Goal: Check status: Check status

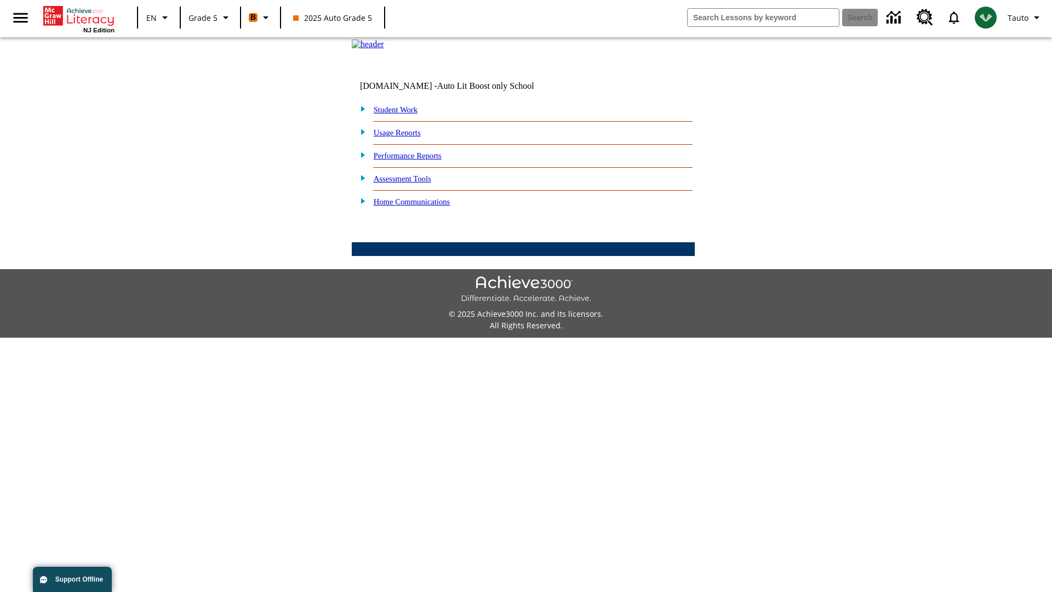
click at [403, 114] on link "Student Work" at bounding box center [396, 109] width 44 height 9
select select "/options/reports/?report_id=12&atype=21&section=2"
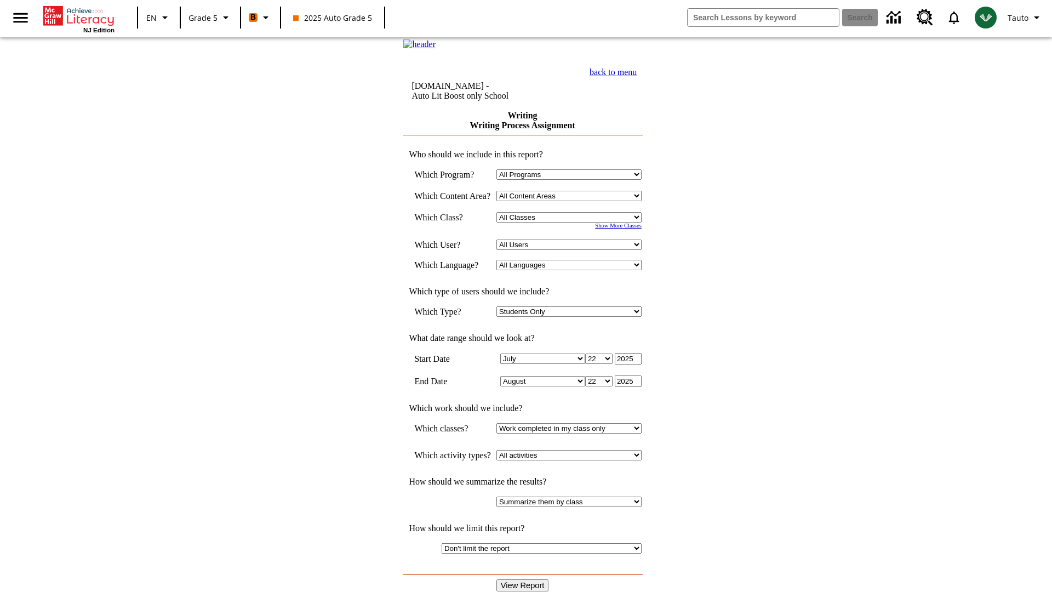
click at [573, 223] on select "Select a Class: All Classes 2025 Auto Grade 5 OL 2025 Auto Grade 6" at bounding box center [569, 217] width 145 height 10
select select "11133131"
